Goal: Use online tool/utility: Utilize a website feature to perform a specific function

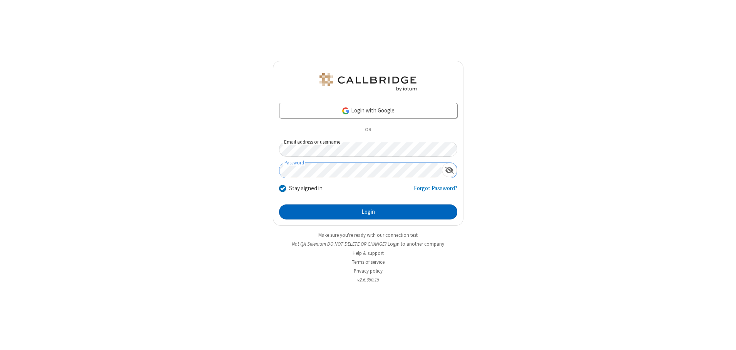
click at [368, 212] on button "Login" at bounding box center [368, 211] width 178 height 15
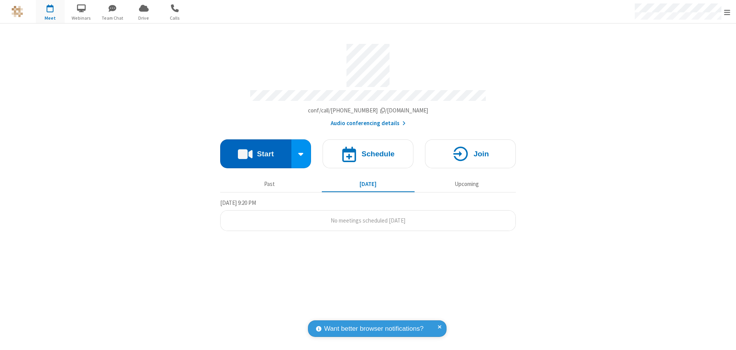
click at [256, 151] on button "Start" at bounding box center [255, 153] width 71 height 29
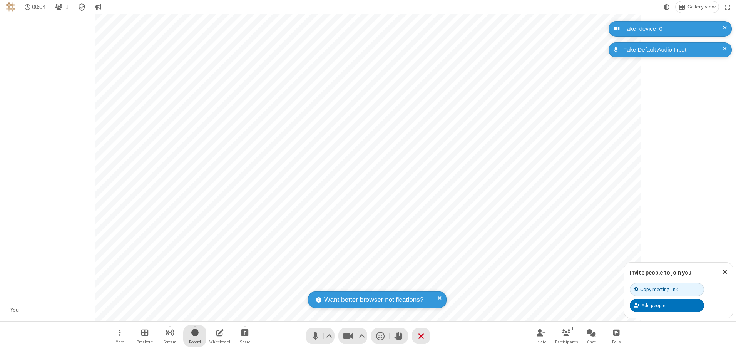
click at [195, 336] on span "Start recording" at bounding box center [194, 333] width 7 height 10
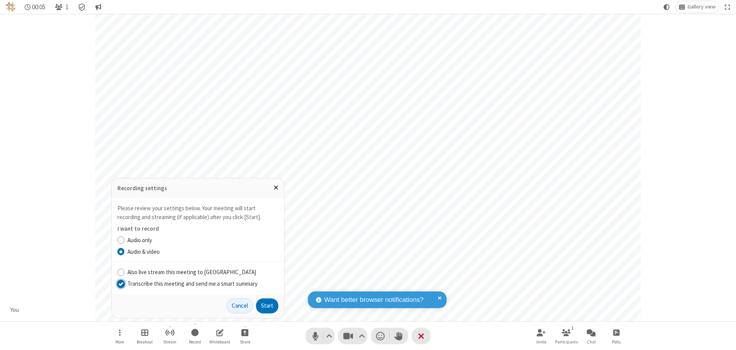
click at [121, 283] on input "Transcribe this meeting and send me a smart summary" at bounding box center [120, 284] width 7 height 8
click at [267, 306] on button "Start" at bounding box center [267, 305] width 22 height 15
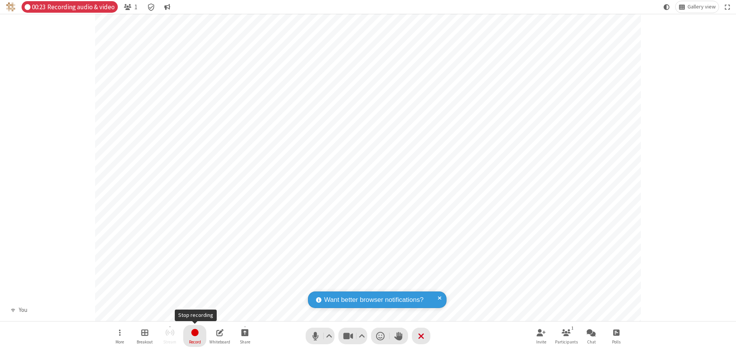
click at [195, 336] on span "Stop recording" at bounding box center [194, 333] width 9 height 10
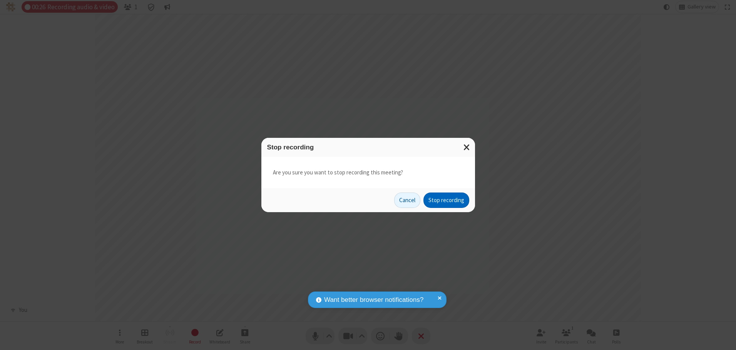
click at [446, 200] on button "Stop recording" at bounding box center [447, 200] width 46 height 15
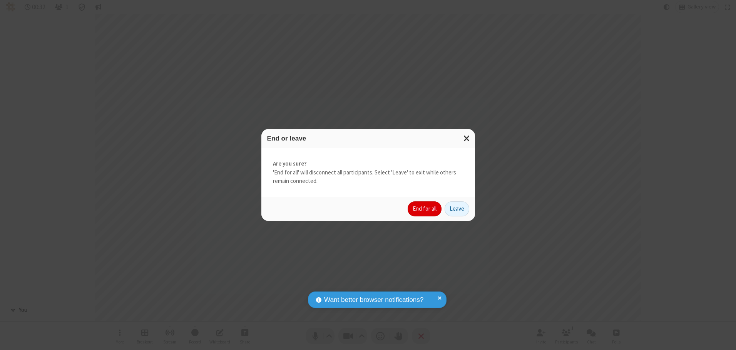
click at [425, 209] on button "End for all" at bounding box center [425, 208] width 34 height 15
